Goal: Task Accomplishment & Management: Use online tool/utility

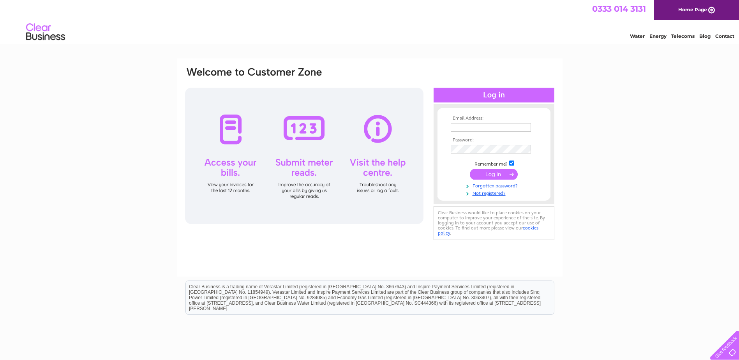
type input "glasgow.484@eel.co.uk"
drag, startPoint x: 482, startPoint y: 174, endPoint x: 478, endPoint y: 175, distance: 4.6
click at [482, 174] on input "submit" at bounding box center [494, 174] width 48 height 11
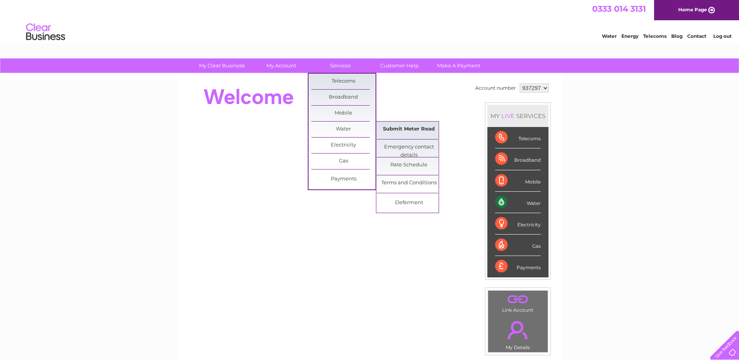
click at [404, 131] on link "Submit Meter Read" at bounding box center [409, 130] width 64 height 16
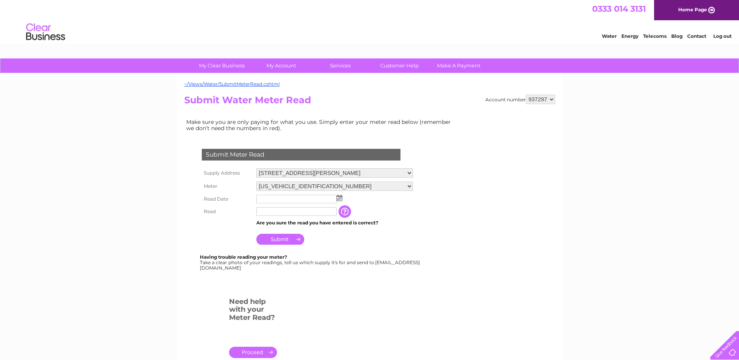
click at [341, 197] on img at bounding box center [340, 198] width 6 height 6
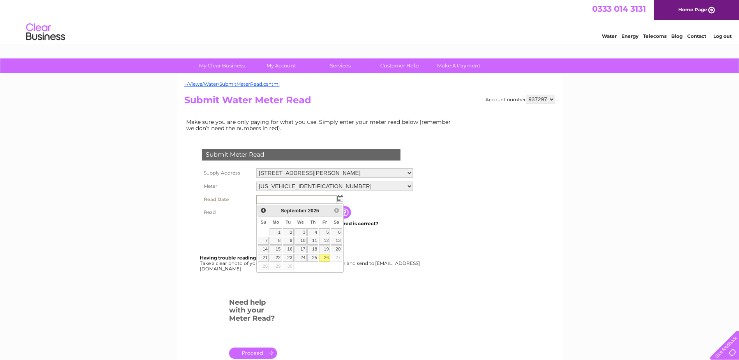
click at [382, 205] on td at bounding box center [335, 199] width 161 height 13
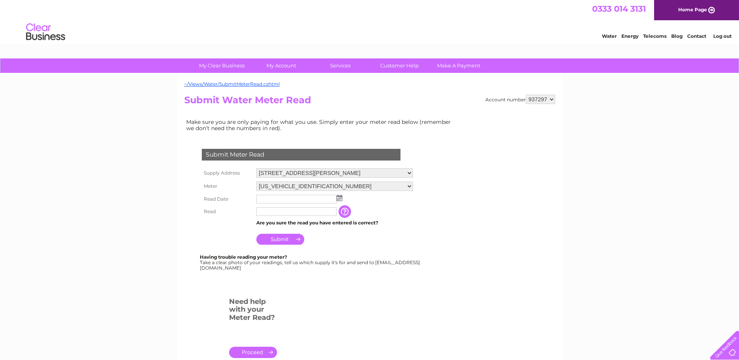
click at [345, 212] on input "button" at bounding box center [346, 211] width 14 height 12
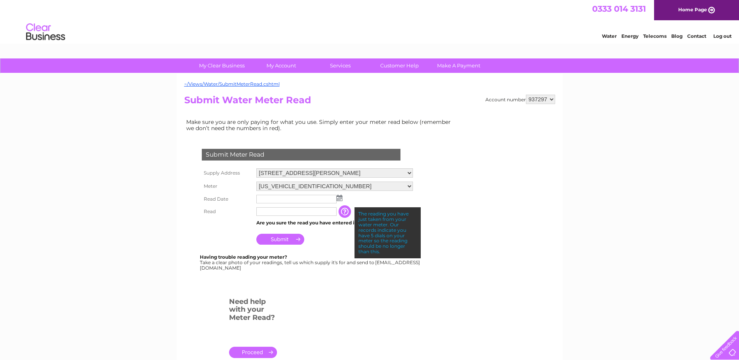
click at [285, 199] on input "text" at bounding box center [296, 199] width 80 height 9
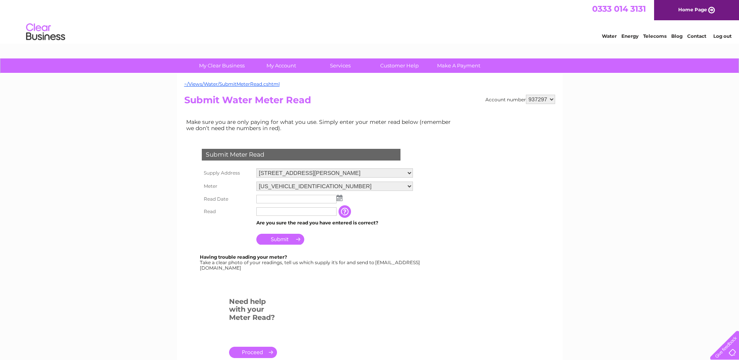
click at [341, 200] on img at bounding box center [340, 198] width 6 height 6
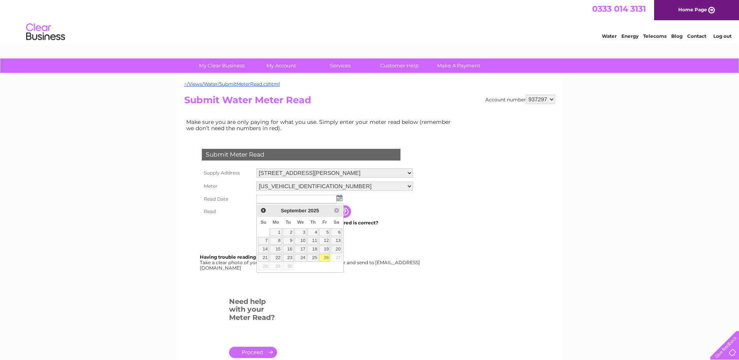
click at [324, 258] on link "26" at bounding box center [324, 258] width 11 height 8
type input "2025/09/26"
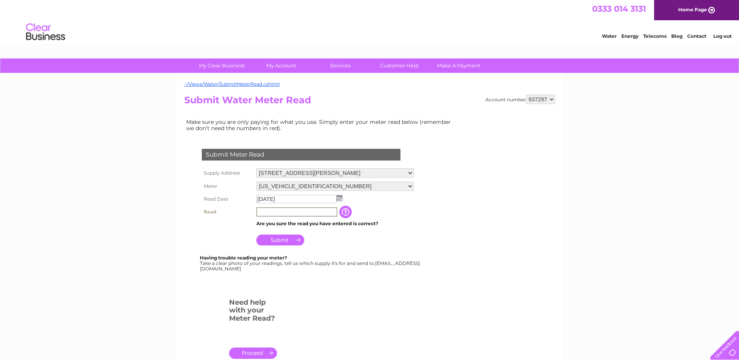
click at [305, 214] on input "text" at bounding box center [296, 211] width 81 height 9
type input "00349"
click at [292, 237] on input "Submit" at bounding box center [280, 240] width 48 height 11
